Goal: Contribute content: Add original content to the website for others to see

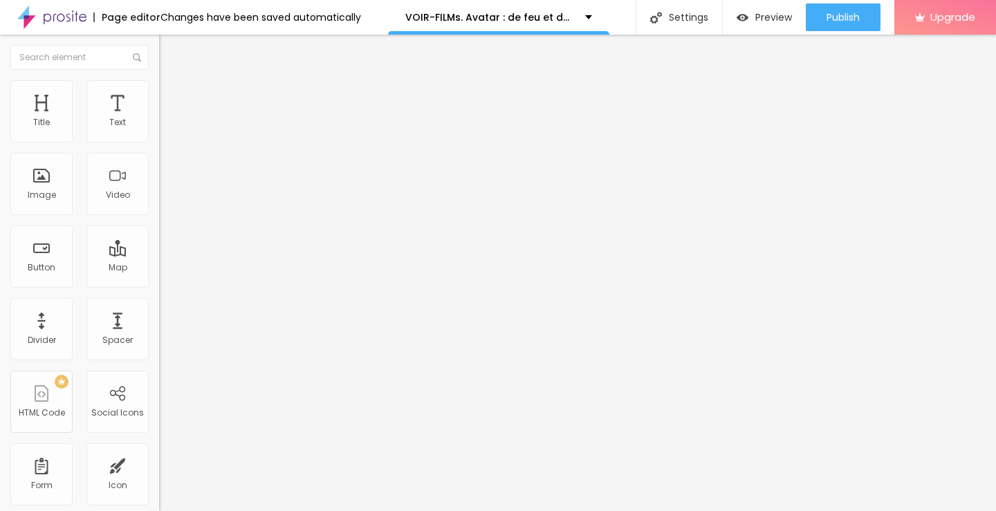
click at [169, 48] on img "button" at bounding box center [174, 50] width 11 height 11
click at [159, 119] on span "Add image" at bounding box center [187, 113] width 57 height 12
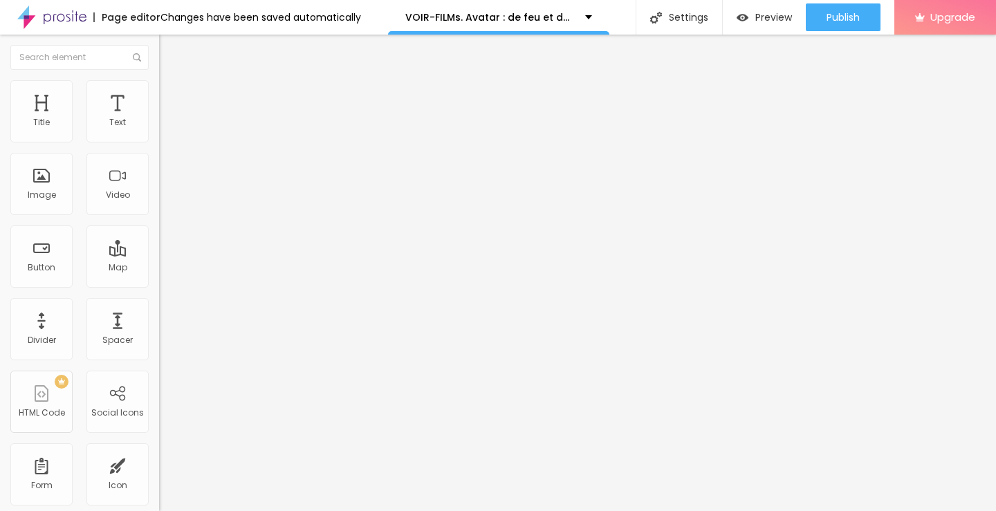
click at [159, 140] on input "text" at bounding box center [242, 133] width 166 height 14
paste input "VOIR-FILMs. Avatar : de feu et de cendres en (VOD) streaming VF en Français"
type input "VOIR-FILMs. Avatar : de feu et de cendres en (VOD) streaming VF en Français"
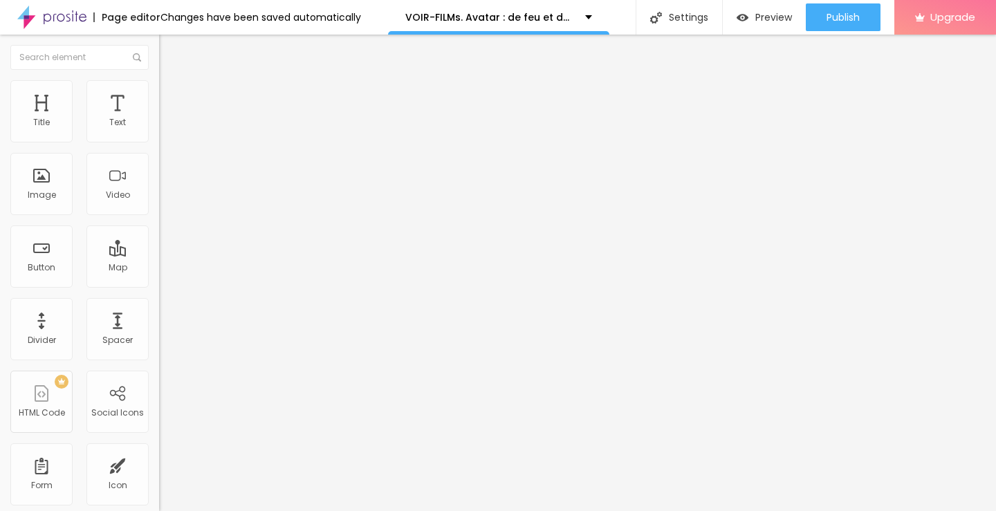
drag, startPoint x: 64, startPoint y: 375, endPoint x: 0, endPoint y: 391, distance: 66.2
click at [159, 316] on div "Change image Image description (Alt) VOIR-FILMs. Avatar : de feu et de cendres …" at bounding box center [238, 212] width 159 height 208
paste input "[DOMAIN_NAME]/fr/movie/83533/alboompro"
type input "[URL][DOMAIN_NAME]"
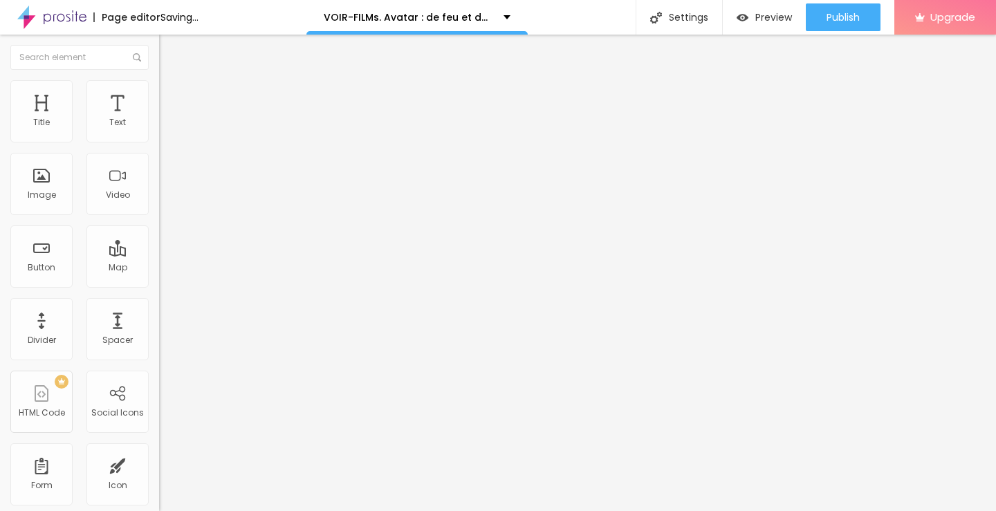
scroll to position [0, 0]
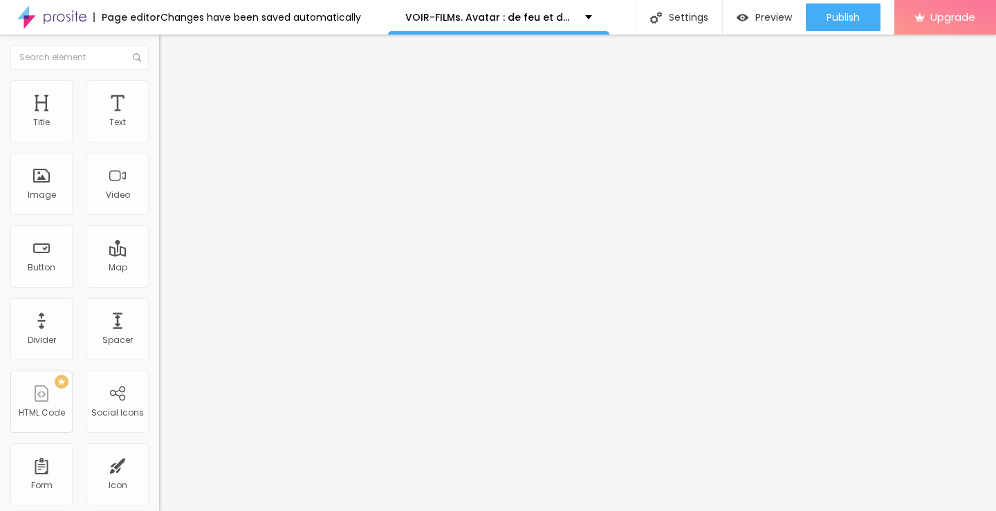
click at [169, 50] on img "button" at bounding box center [174, 50] width 11 height 11
click at [169, 52] on img "button" at bounding box center [174, 50] width 11 height 11
drag, startPoint x: 43, startPoint y: 149, endPoint x: 0, endPoint y: 145, distance: 43.0
click at [159, 145] on div "Text Click me Align Size Default Small Default Big Link URL https:// Open in ne…" at bounding box center [238, 208] width 159 height 201
paste input "➥ Voir Film » Avatar : de feu et de cendres (2025) Streaming VF-HD"
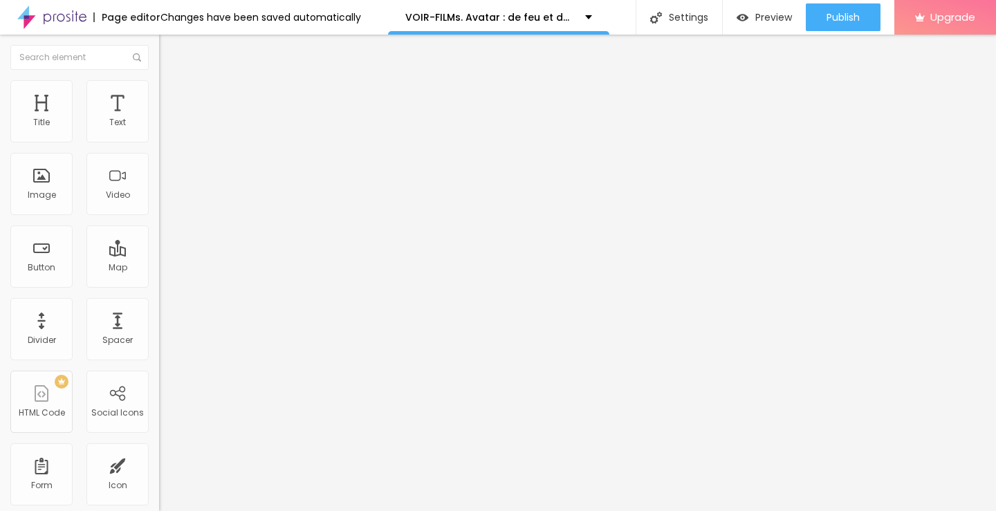
scroll to position [0, 153]
type input "➥ Voir Film » Avatar : de feu et de cendres (2025) Streaming VF-HD"
click at [159, 165] on img at bounding box center [164, 161] width 10 height 10
drag, startPoint x: 84, startPoint y: 291, endPoint x: 0, endPoint y: 269, distance: 87.2
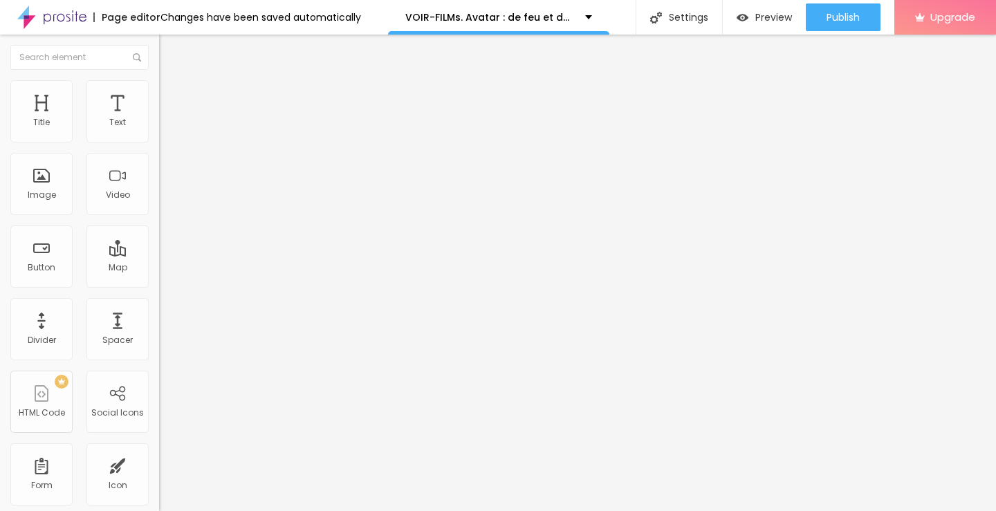
click at [159, 269] on div "Text ➥ Voir Film » Avatar : de feu et de cendres (2025) Streaming VF-HD Align S…" at bounding box center [238, 208] width 159 height 201
paste input "[DOMAIN_NAME]/fr/movie/83533/alboompro"
type input "[URL][DOMAIN_NAME]"
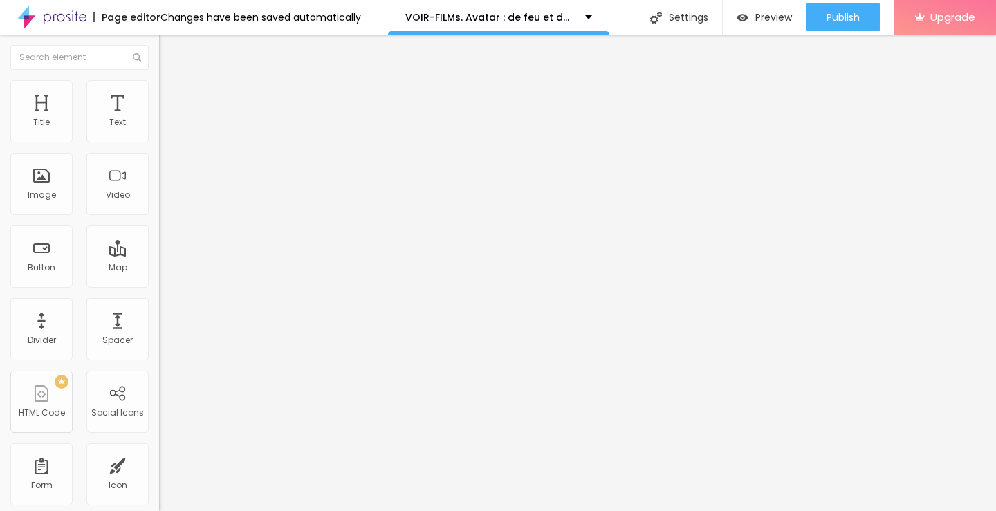
click at [159, 365] on div "Edit Button Content Style Advanced Text ➥ Voir Film » Avatar : de feu et de cen…" at bounding box center [238, 273] width 159 height 476
click at [169, 52] on img "button" at bounding box center [174, 50] width 11 height 11
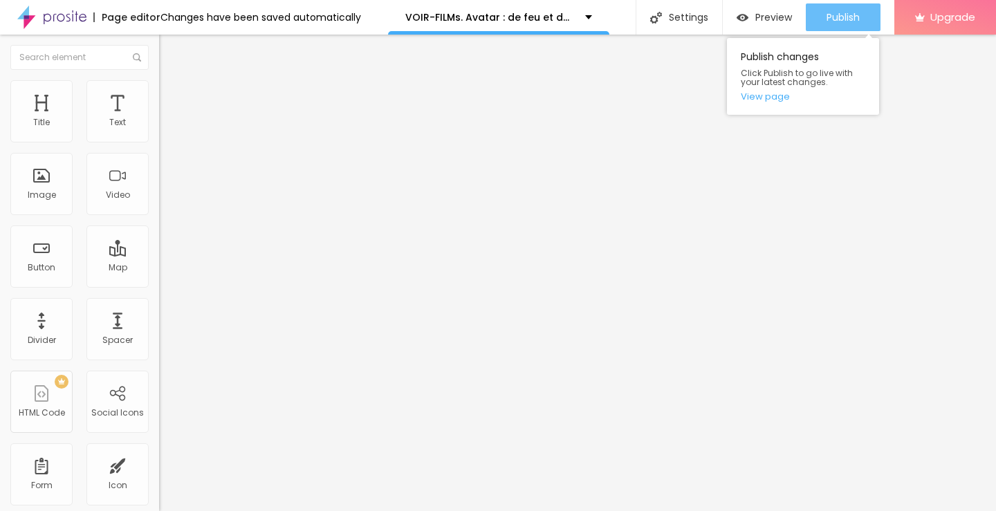
click at [860, 8] on button "Publish" at bounding box center [843, 17] width 75 height 28
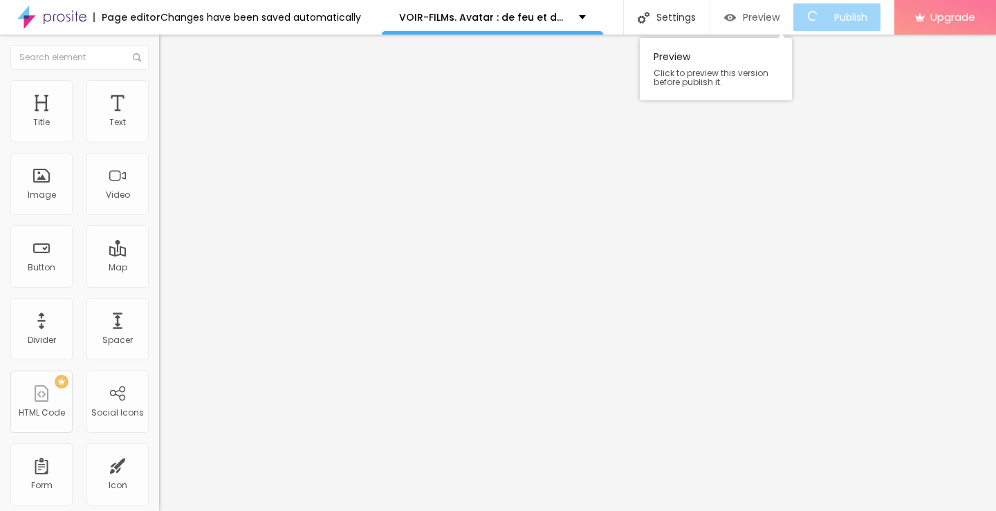
click at [751, 21] on div "Preview" at bounding box center [751, 18] width 55 height 12
